Goal: Information Seeking & Learning: Learn about a topic

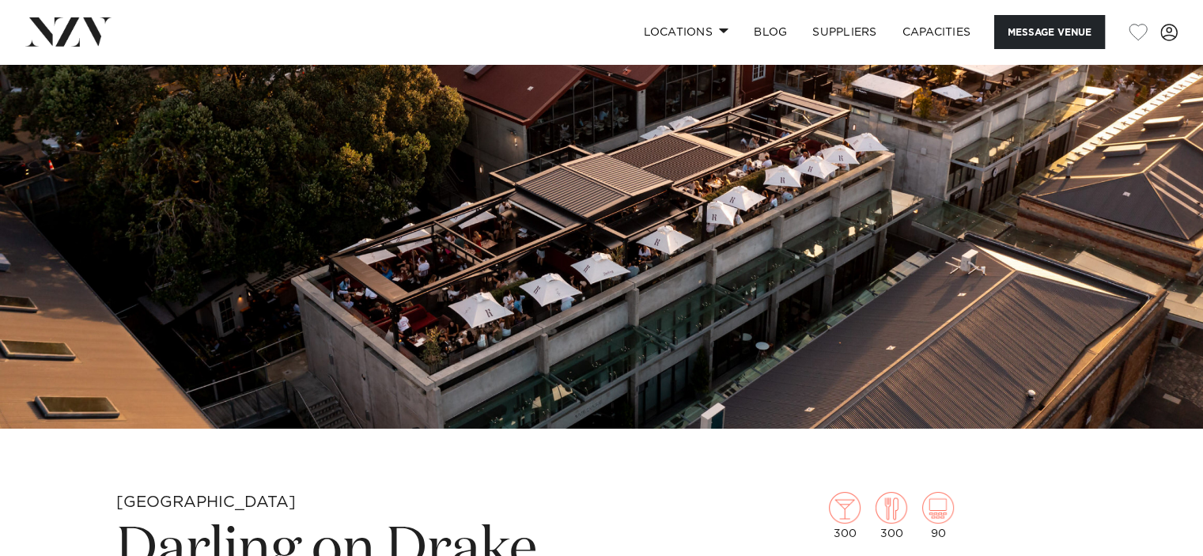
scroll to position [210, 0]
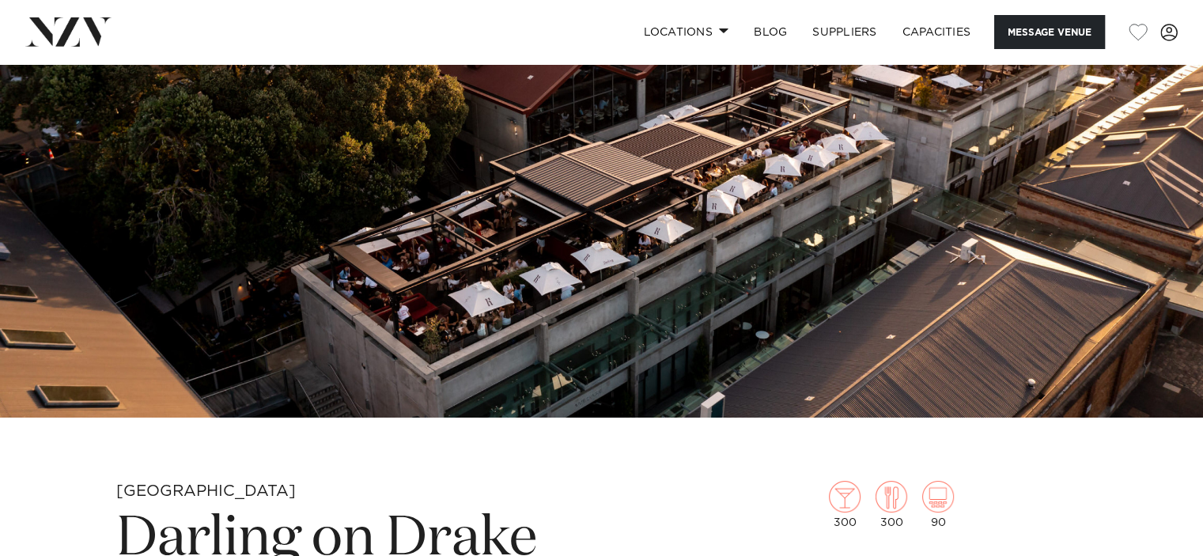
click at [699, 249] on img at bounding box center [601, 136] width 1203 height 564
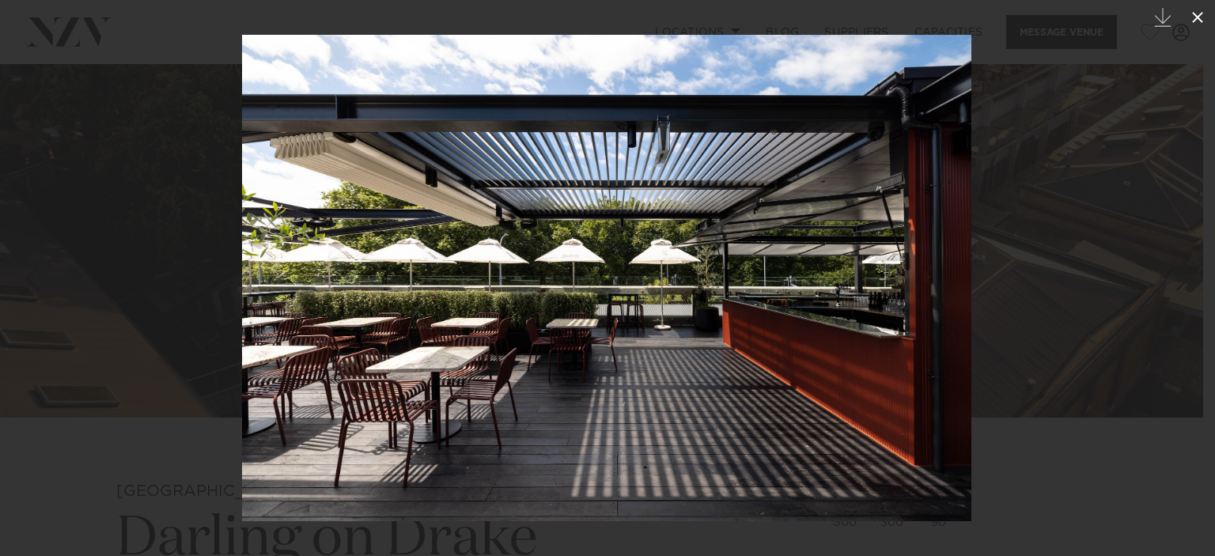
click at [1202, 27] on button at bounding box center [1197, 17] width 35 height 35
